Goal: Entertainment & Leisure: Consume media (video, audio)

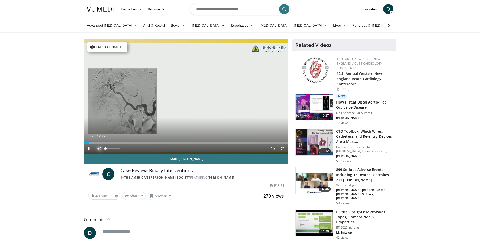
click at [102, 147] on span "Video Player" at bounding box center [99, 149] width 10 height 10
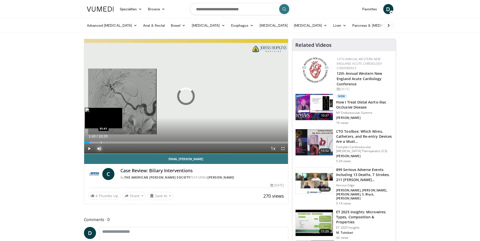
click at [101, 142] on div "Progress Bar" at bounding box center [101, 143] width 1 height 2
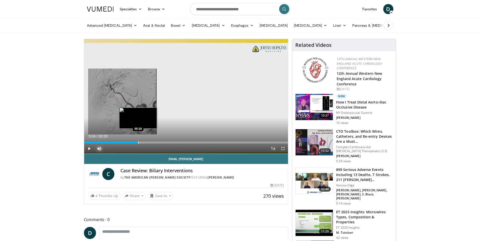
click at [138, 142] on div "Progress Bar" at bounding box center [138, 143] width 1 height 2
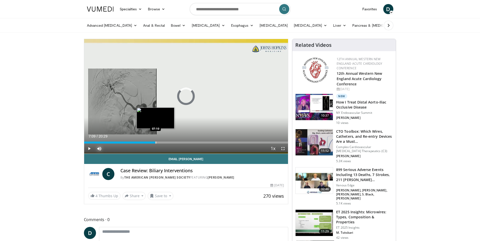
click at [156, 143] on div "Progress Bar" at bounding box center [156, 143] width 1 height 2
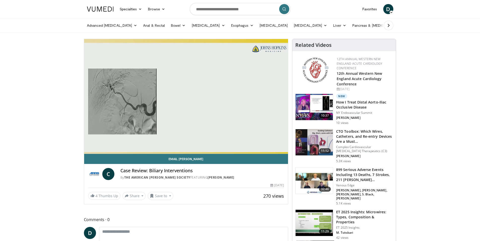
click at [161, 141] on video-js "**********" at bounding box center [186, 96] width 204 height 115
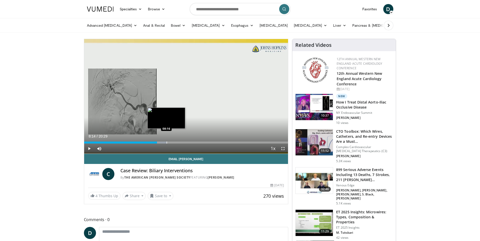
click at [167, 142] on div "Progress Bar" at bounding box center [167, 143] width 1 height 2
click at [161, 142] on div "Loaded : 45.49% 08:16 07:45" at bounding box center [186, 143] width 204 height 2
